Goal: Task Accomplishment & Management: Use online tool/utility

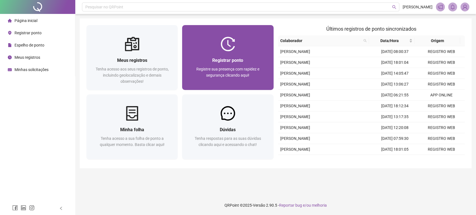
click at [236, 58] on span "Registrar ponto" at bounding box center [227, 60] width 31 height 5
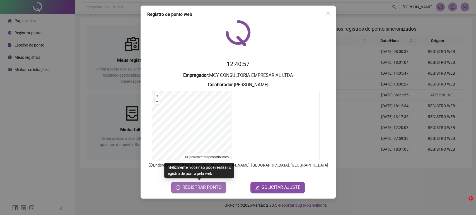
click at [207, 192] on button "REGISTRAR PONTO" at bounding box center [198, 187] width 55 height 11
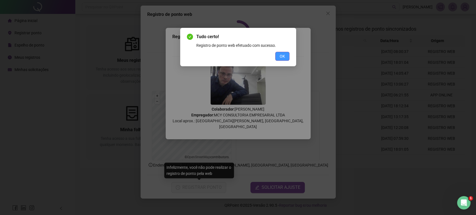
click at [284, 56] on span "OK" at bounding box center [282, 56] width 5 height 6
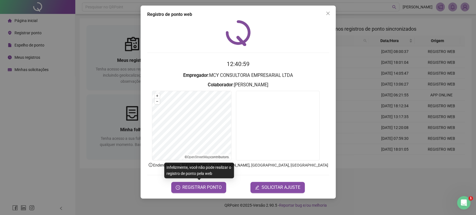
drag, startPoint x: 401, startPoint y: 38, endPoint x: 231, endPoint y: 19, distance: 171.3
click at [401, 38] on div "Registro de ponto web 12:40:59 Empregador : MCY CONSULTORIA EMPRESARIAL LTDA Co…" at bounding box center [238, 107] width 476 height 215
